Goal: Task Accomplishment & Management: Manage account settings

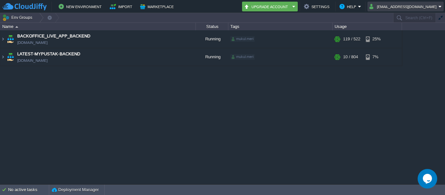
click at [417, 6] on button "[EMAIL_ADDRESS][DOMAIN_NAME]" at bounding box center [403, 7] width 69 height 8
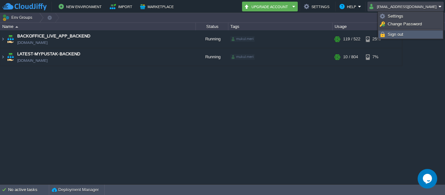
click at [397, 35] on span "Sign out" at bounding box center [396, 34] width 16 height 5
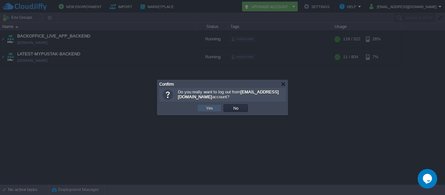
click at [208, 109] on button "Yes" at bounding box center [209, 108] width 11 height 6
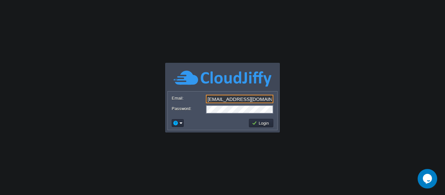
click at [253, 101] on input "[EMAIL_ADDRESS][DOMAIN_NAME]" at bounding box center [239, 99] width 67 height 8
type input "[EMAIL_ADDRESS][DOMAIN_NAME]"
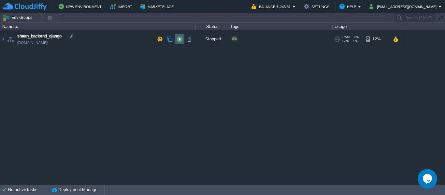
click at [179, 36] on td at bounding box center [180, 39] width 10 height 10
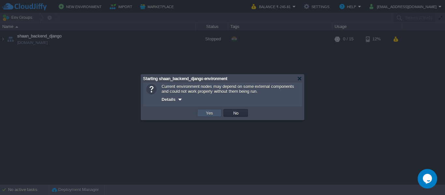
click at [208, 115] on button "Yes" at bounding box center [209, 113] width 11 height 6
